Goal: Transaction & Acquisition: Purchase product/service

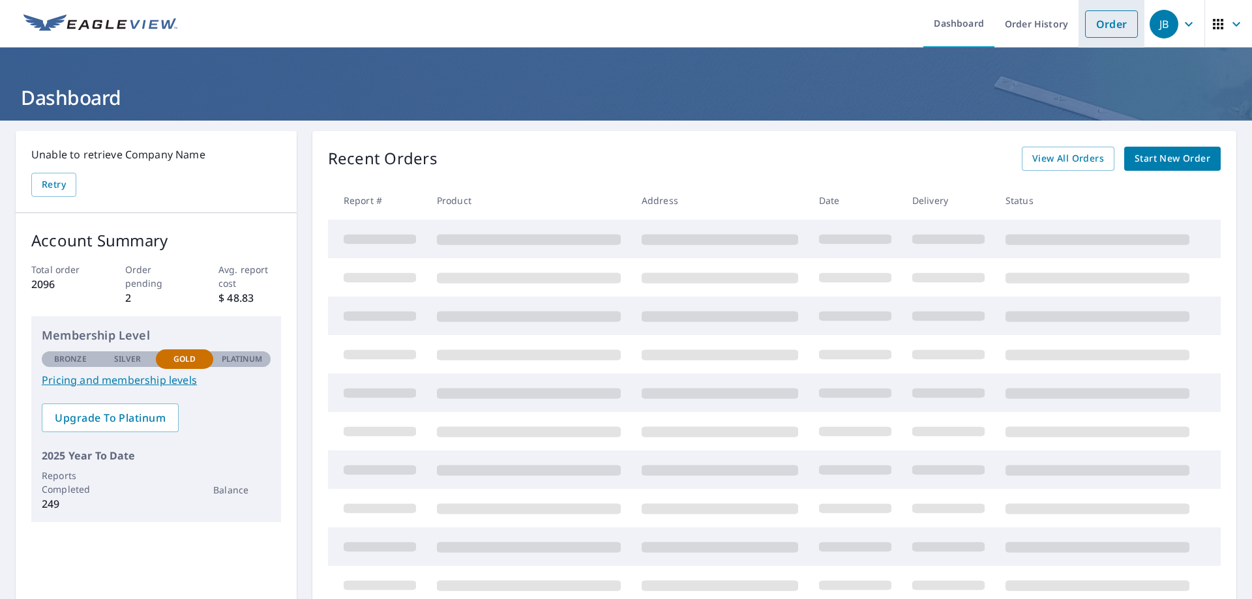
click at [1105, 25] on link "Order" at bounding box center [1111, 23] width 53 height 27
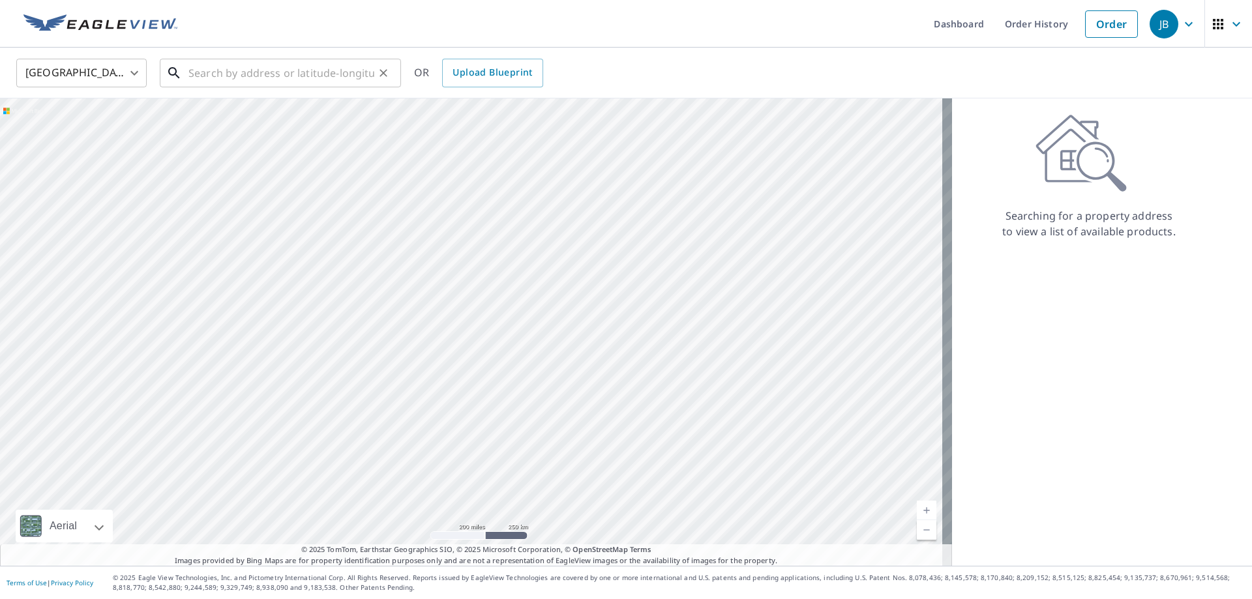
click at [260, 82] on input "text" at bounding box center [281, 73] width 186 height 37
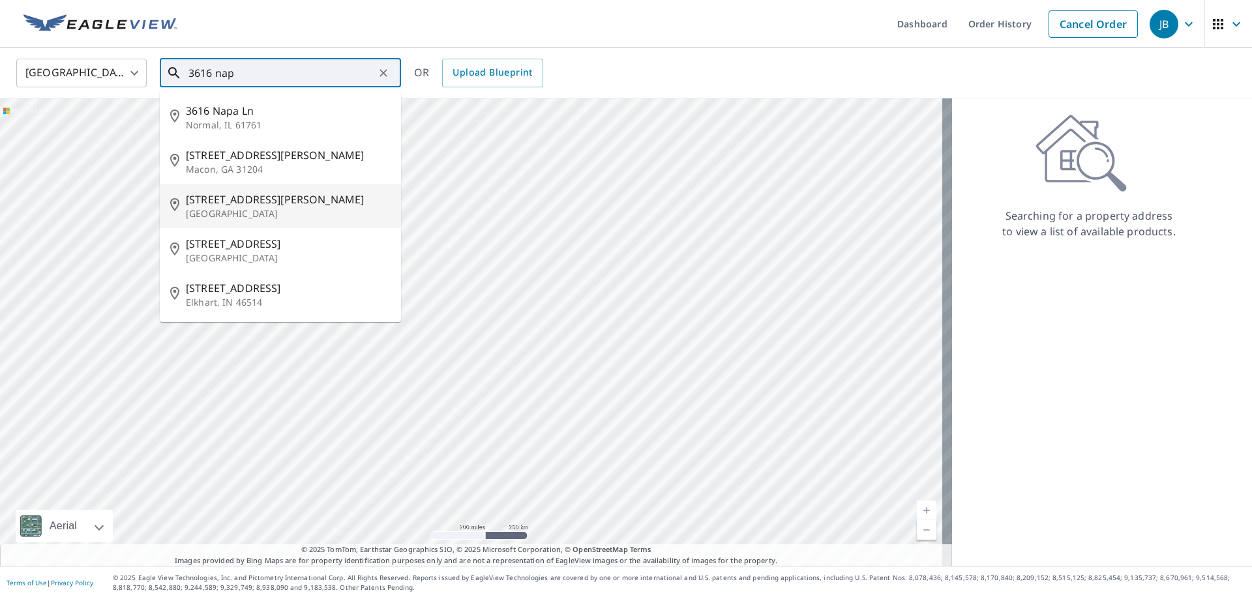
click at [237, 205] on span "[STREET_ADDRESS][PERSON_NAME]" at bounding box center [288, 200] width 205 height 16
type input "[STREET_ADDRESS][PERSON_NAME]"
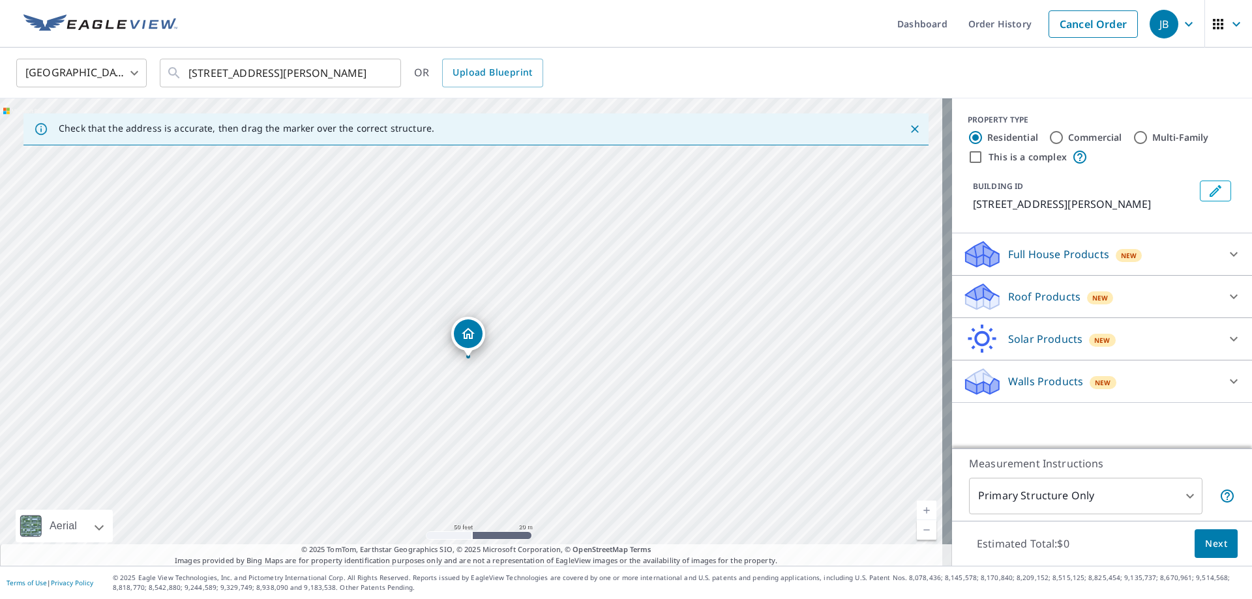
drag, startPoint x: 505, startPoint y: 291, endPoint x: 515, endPoint y: 275, distance: 19.4
click at [515, 275] on div "[STREET_ADDRESS][PERSON_NAME]" at bounding box center [476, 331] width 952 height 467
click at [990, 298] on icon at bounding box center [994, 300] width 9 height 15
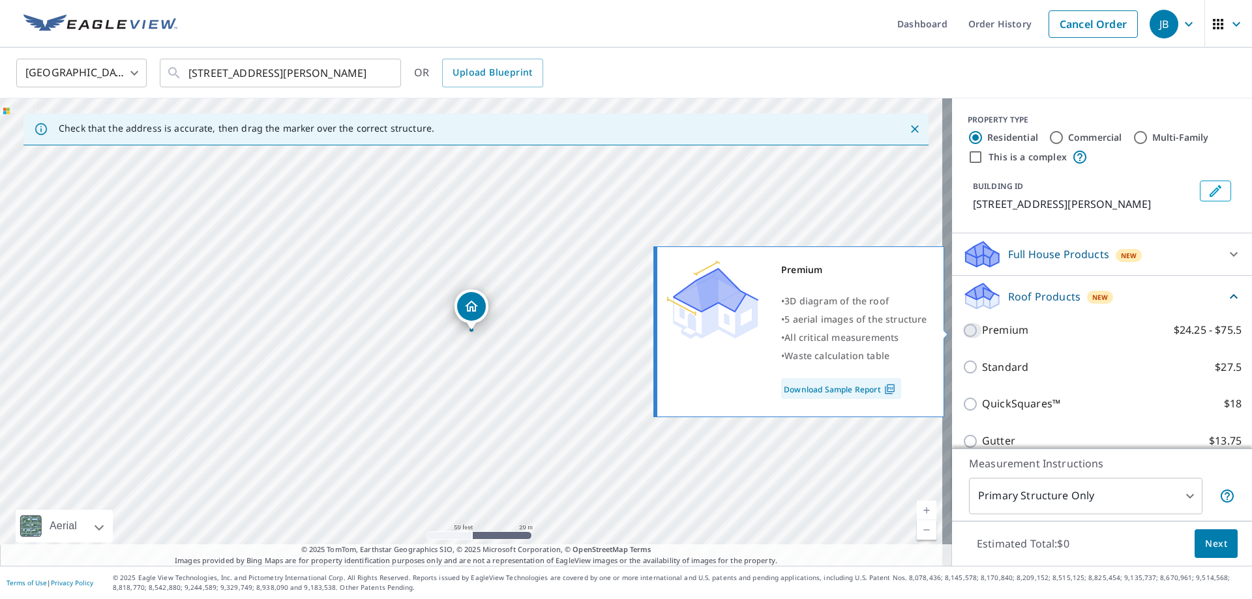
click at [962, 333] on input "Premium $24.25 - $75.5" at bounding box center [972, 331] width 20 height 16
checkbox input "true"
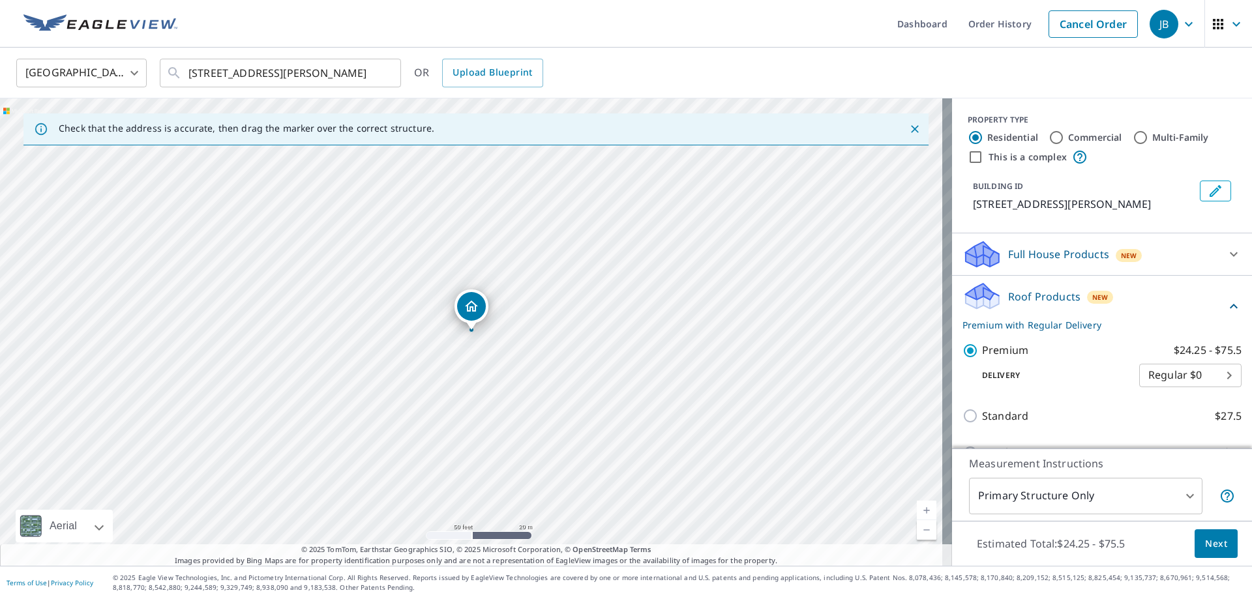
click at [1205, 546] on span "Next" at bounding box center [1216, 544] width 22 height 16
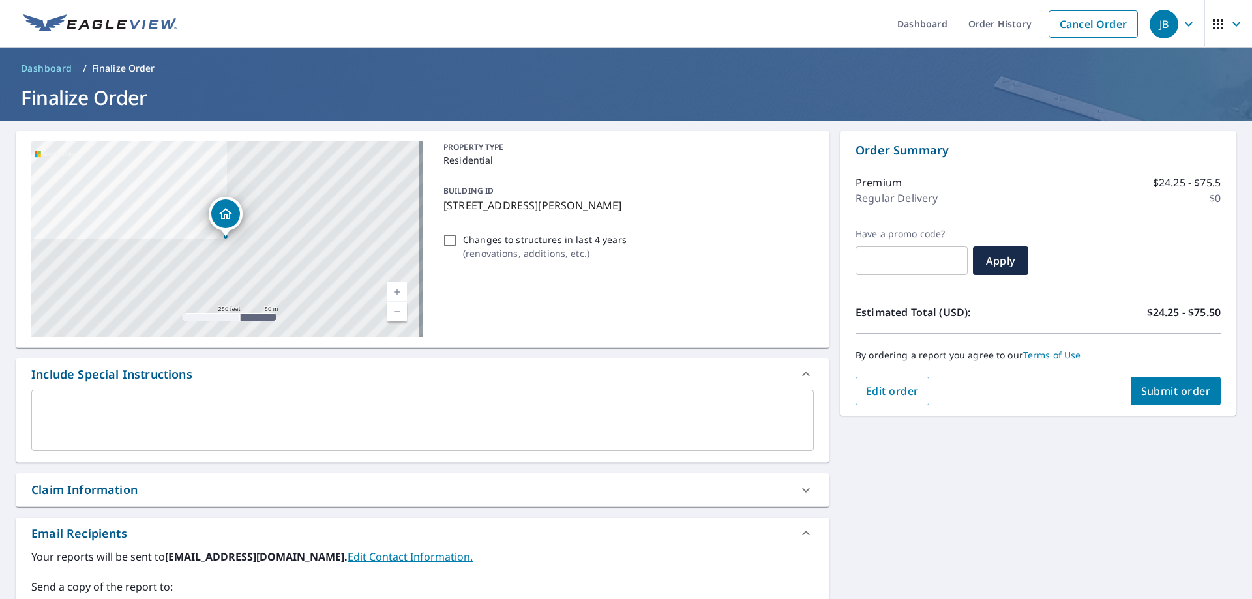
click at [1176, 391] on span "Submit order" at bounding box center [1176, 391] width 70 height 14
